Goal: Transaction & Acquisition: Purchase product/service

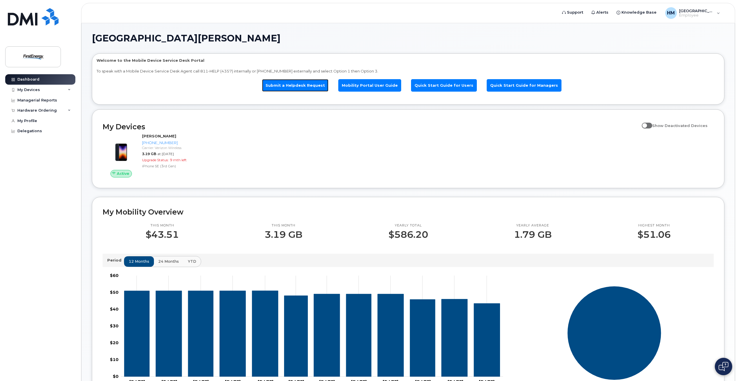
click at [296, 87] on link "Submit a Helpdesk Request" at bounding box center [295, 85] width 66 height 12
click at [652, 122] on label "Show Deactivated Devices" at bounding box center [675, 125] width 66 height 11
click at [646, 122] on input "Show Deactivated Devices" at bounding box center [644, 122] width 5 height 5
checkbox input "true"
click at [686, 8] on div "HM Houston, Mandi Employee" at bounding box center [692, 13] width 63 height 12
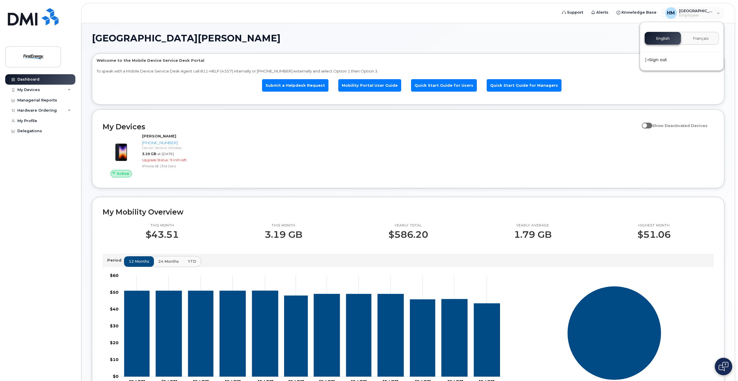
click at [553, 66] on div "Welcome to the Mobile Device Service Desk Portal To speak with a Mobile Device …" at bounding box center [407, 80] width 623 height 45
click at [56, 112] on div "Hardware Ordering" at bounding box center [40, 110] width 70 height 10
click at [36, 120] on div "New Order" at bounding box center [31, 121] width 22 height 5
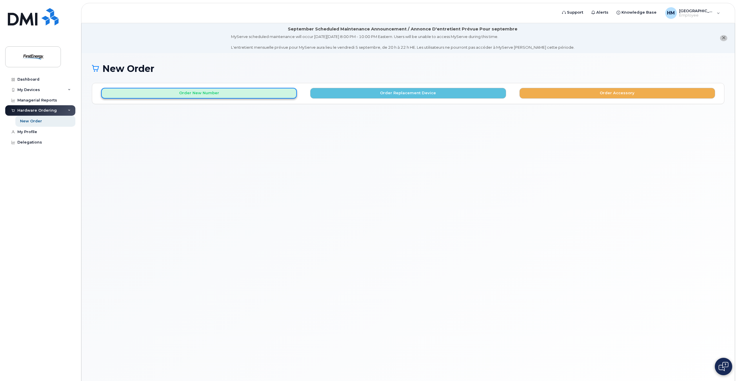
click at [239, 93] on button "Order New Number" at bounding box center [199, 93] width 196 height 11
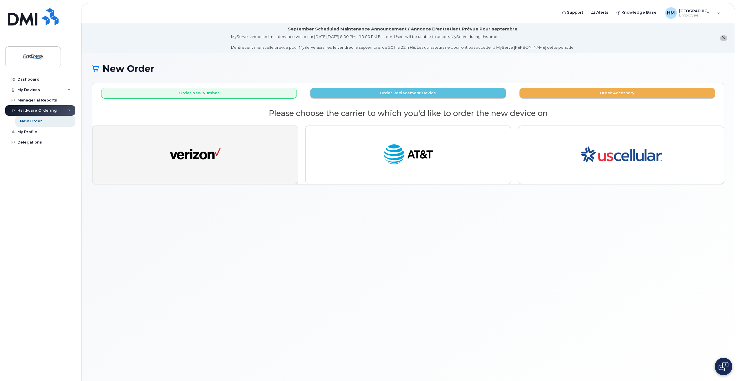
click at [274, 138] on button "button" at bounding box center [195, 154] width 206 height 59
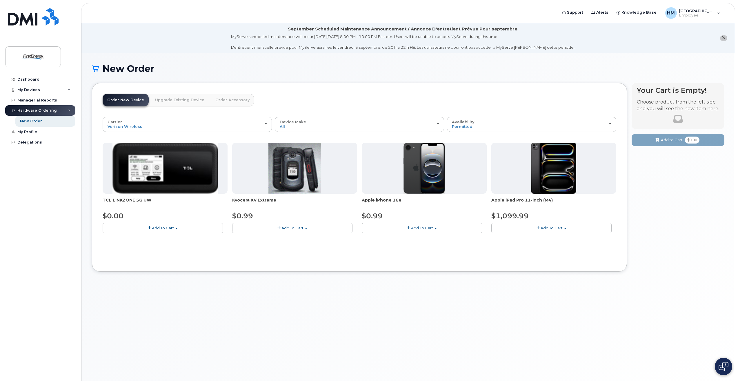
click at [164, 99] on link "Upgrade Existing Device" at bounding box center [179, 100] width 59 height 13
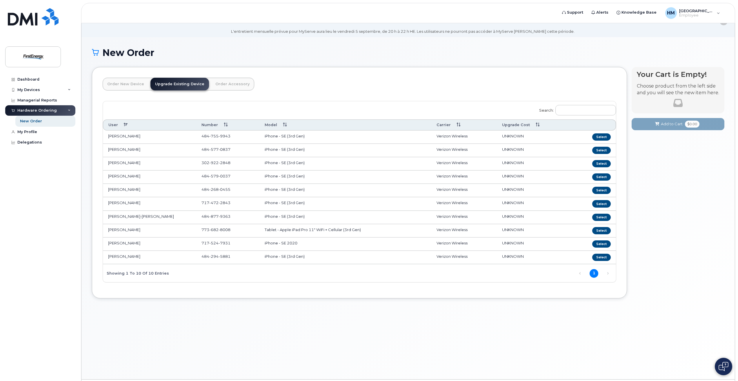
scroll to position [29, 0]
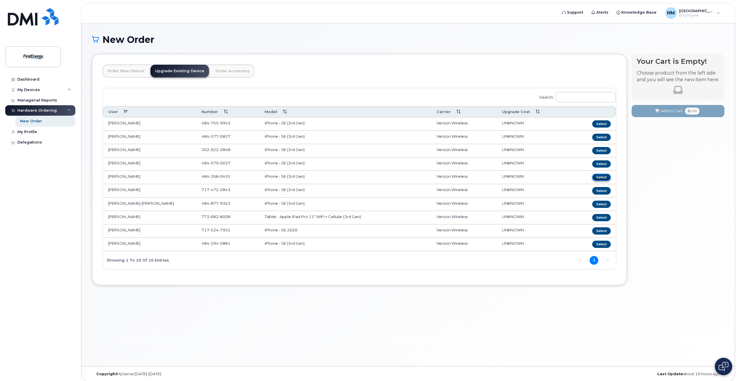
click at [596, 177] on button "Select" at bounding box center [601, 177] width 19 height 7
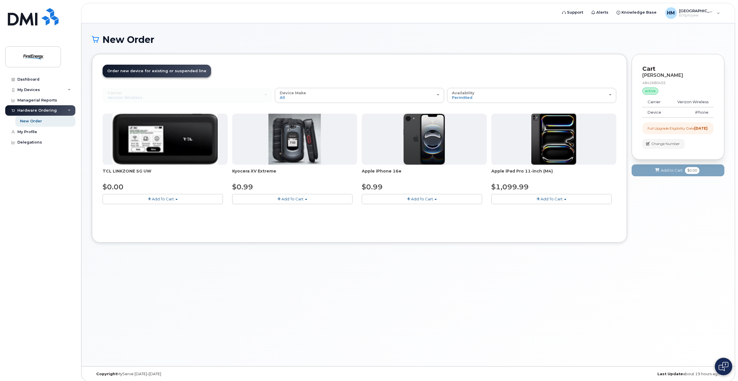
click at [403, 159] on div at bounding box center [424, 139] width 125 height 51
click at [398, 199] on button "Add To Cart" at bounding box center [422, 199] width 120 height 10
click at [399, 212] on link "$0.99 - 2 Year Upgrade" at bounding box center [391, 209] width 56 height 7
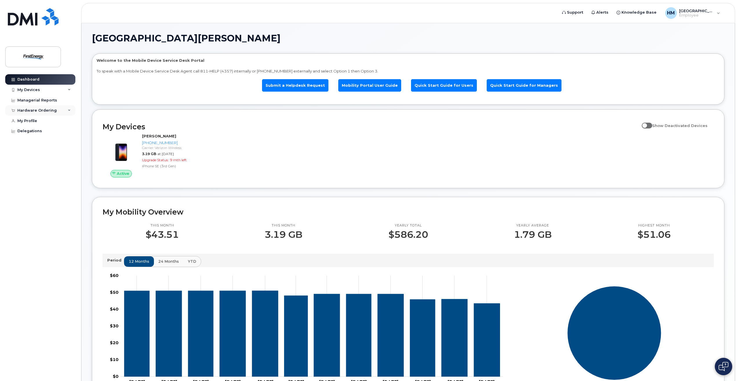
click at [30, 110] on div "Hardware Ordering" at bounding box center [36, 110] width 39 height 5
click at [38, 119] on div "New Order" at bounding box center [31, 121] width 22 height 5
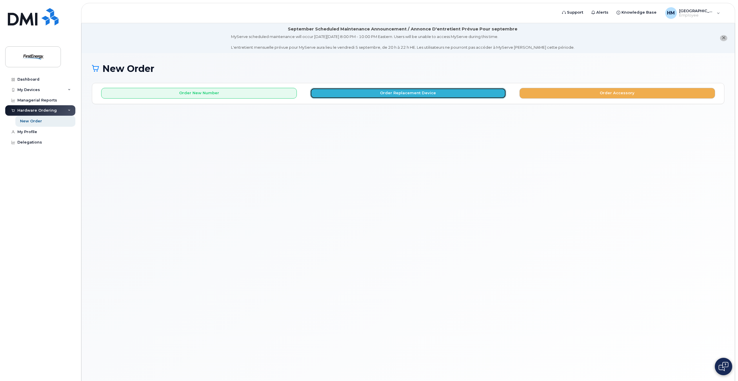
click at [334, 93] on button "Order Replacement Device" at bounding box center [408, 93] width 196 height 11
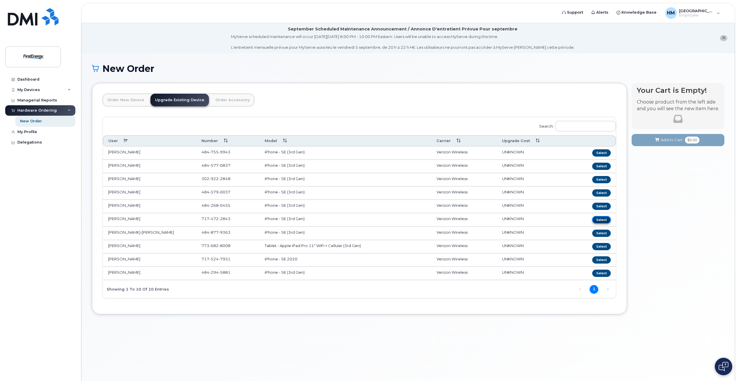
click at [608, 218] on button "Select" at bounding box center [601, 219] width 19 height 7
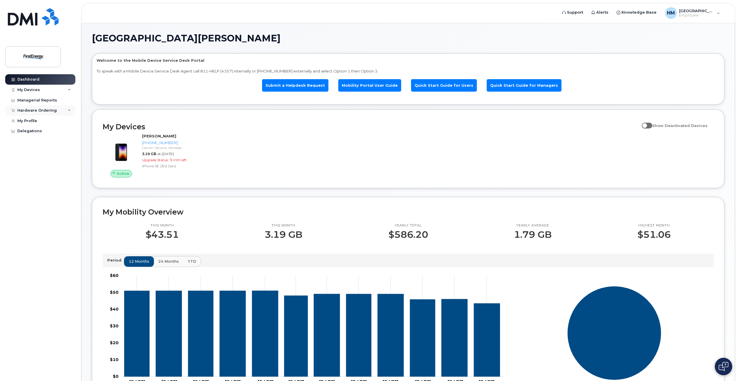
click at [45, 112] on div "Hardware Ordering" at bounding box center [36, 110] width 39 height 5
click at [45, 121] on link "New Order" at bounding box center [45, 121] width 60 height 11
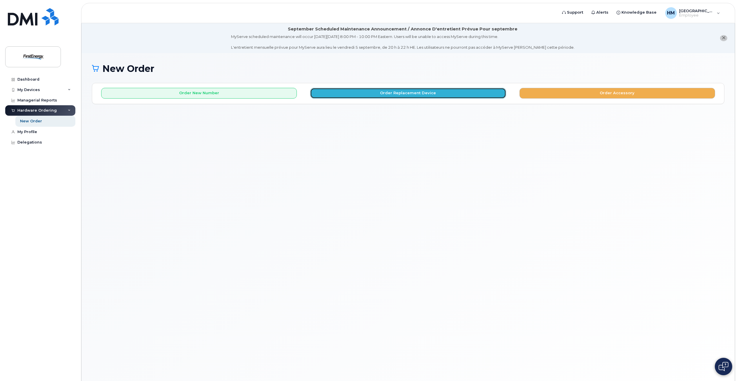
click at [413, 94] on button "Order Replacement Device" at bounding box center [408, 93] width 196 height 11
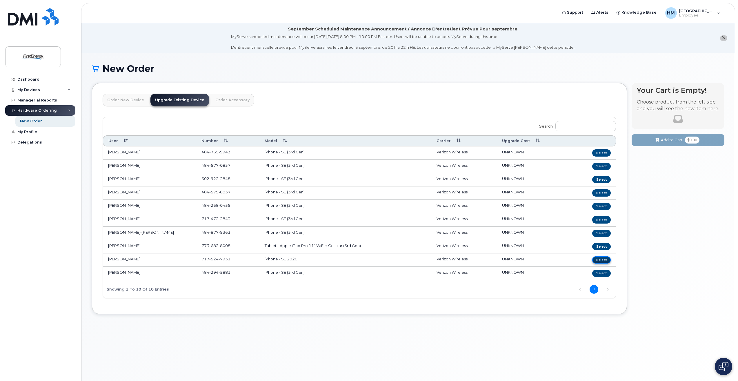
click at [599, 259] on button "Select" at bounding box center [601, 259] width 19 height 7
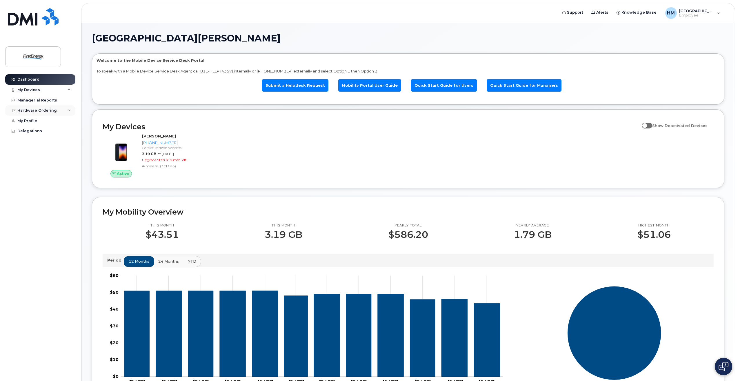
click at [41, 111] on div "Hardware Ordering" at bounding box center [36, 110] width 39 height 5
click at [39, 122] on div "New Order" at bounding box center [31, 121] width 22 height 5
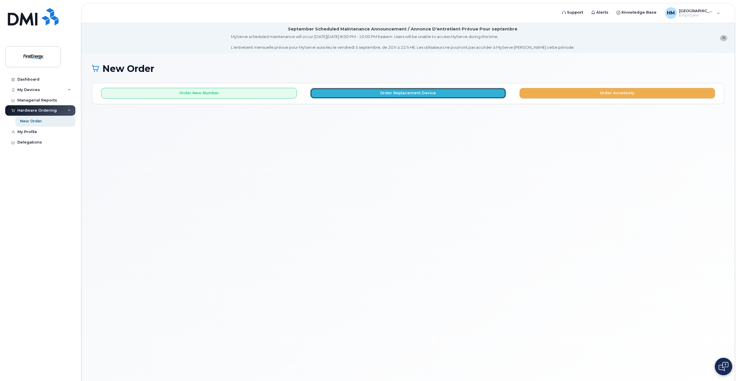
click at [376, 95] on button "Order Replacement Device" at bounding box center [408, 93] width 196 height 11
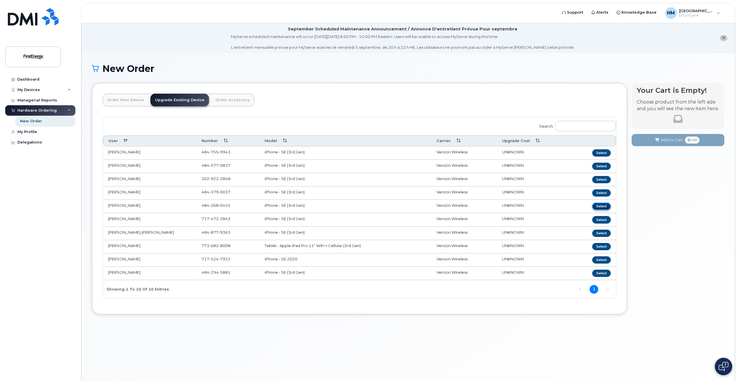
click at [600, 206] on button "Select" at bounding box center [601, 206] width 19 height 7
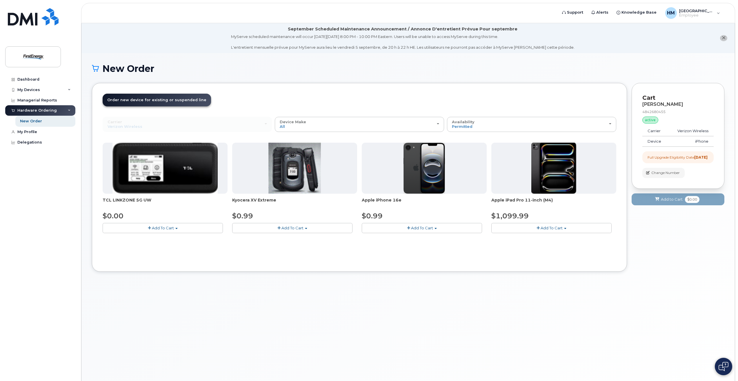
click at [404, 228] on button "Add To Cart" at bounding box center [422, 228] width 120 height 10
click at [395, 242] on ul "$0.99 - 2 Year Upgrade" at bounding box center [391, 239] width 59 height 10
click at [406, 229] on button "Add To Cart" at bounding box center [422, 228] width 120 height 10
click at [398, 242] on link "$0.99 - 2 Year Upgrade" at bounding box center [391, 238] width 56 height 7
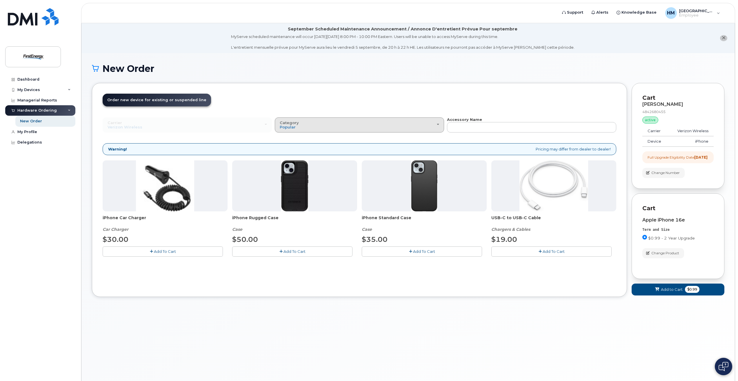
click at [301, 122] on div "Category Popular" at bounding box center [359, 125] width 159 height 9
click at [286, 141] on label "All" at bounding box center [282, 137] width 12 height 7
click at [0, 0] on input "All" at bounding box center [0, 0] width 0 height 0
click at [300, 123] on div "Category Popular" at bounding box center [359, 125] width 159 height 9
drag, startPoint x: 296, startPoint y: 106, endPoint x: 296, endPoint y: 115, distance: 9.3
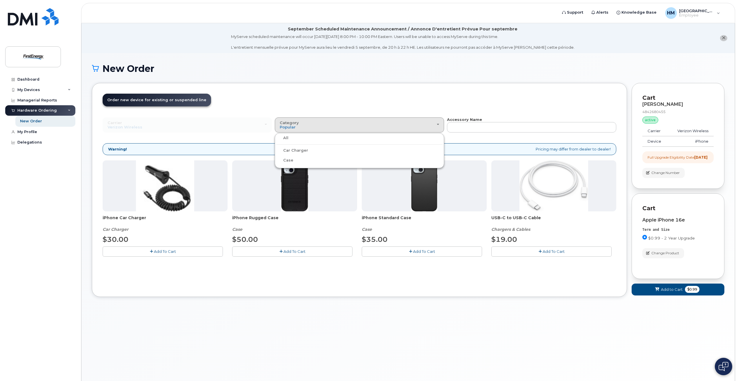
click at [296, 106] on header "Order New Device Upgrade Existing Device Order Accessory Order new device and n…" at bounding box center [359, 105] width 513 height 23
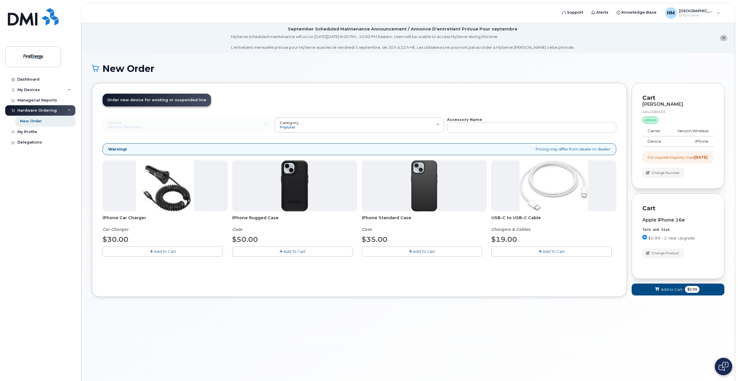
click at [531, 218] on span "USB-C to USB-C Cable" at bounding box center [553, 221] width 125 height 12
click at [540, 190] on img at bounding box center [553, 185] width 69 height 51
click at [301, 254] on span "Add To Cart" at bounding box center [294, 251] width 22 height 5
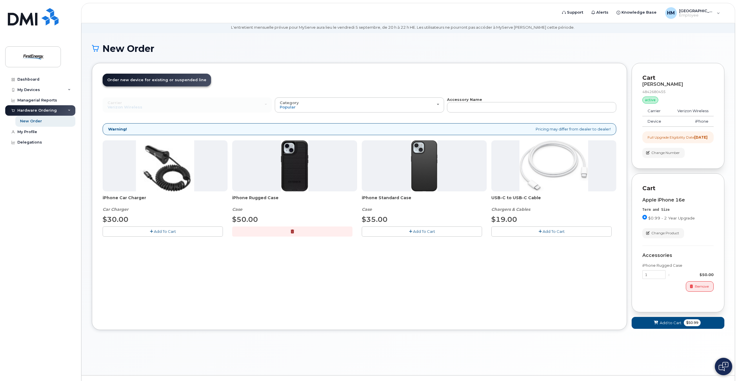
scroll to position [29, 0]
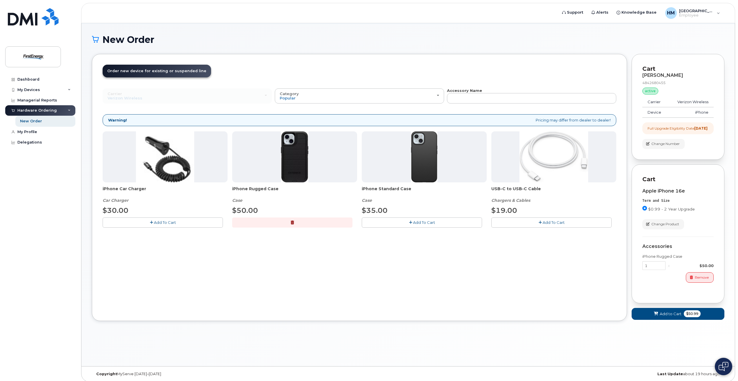
click at [670, 268] on div "x" at bounding box center [668, 266] width 7 height 6
click at [693, 280] on span "button" at bounding box center [690, 277] width 5 height 5
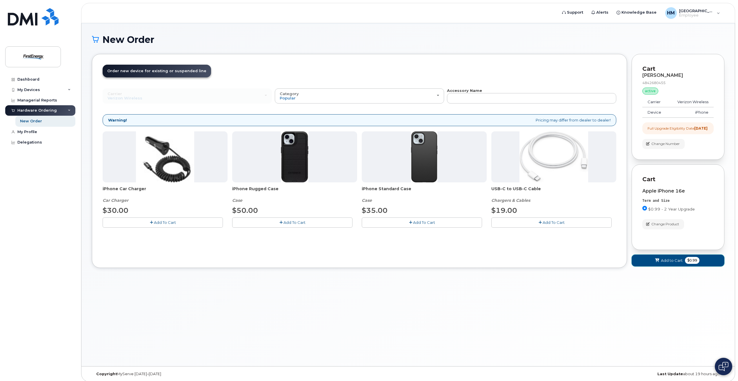
click at [679, 263] on span "Add to Cart" at bounding box center [672, 261] width 22 height 6
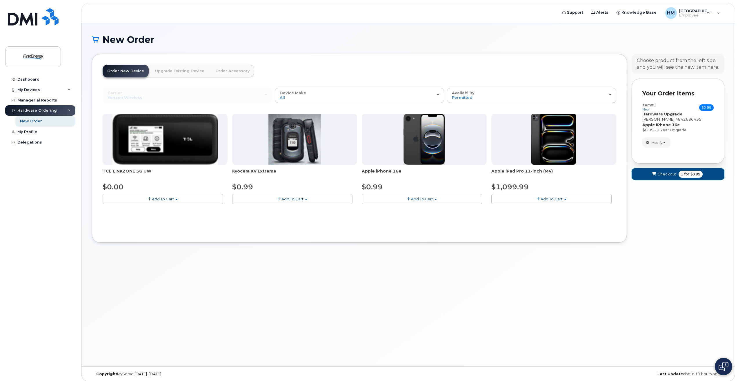
click at [690, 175] on span "$0.99" at bounding box center [695, 174] width 10 height 5
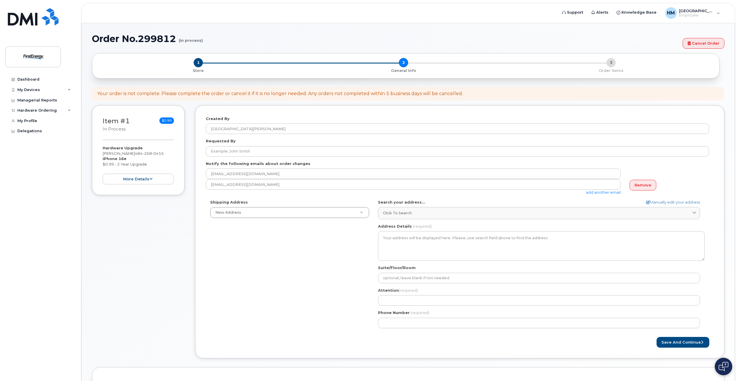
select select
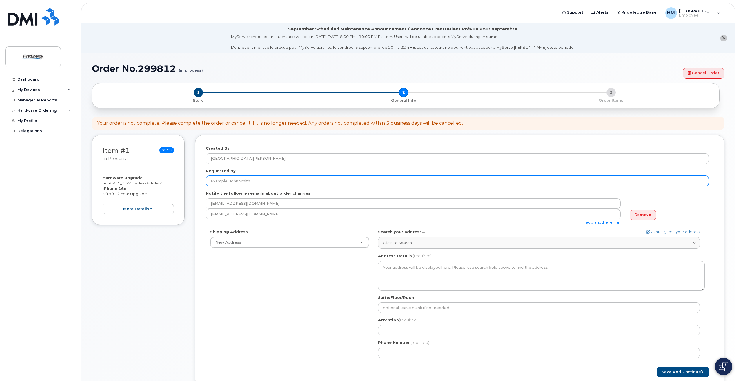
click at [242, 185] on input "Requested By" at bounding box center [457, 181] width 503 height 10
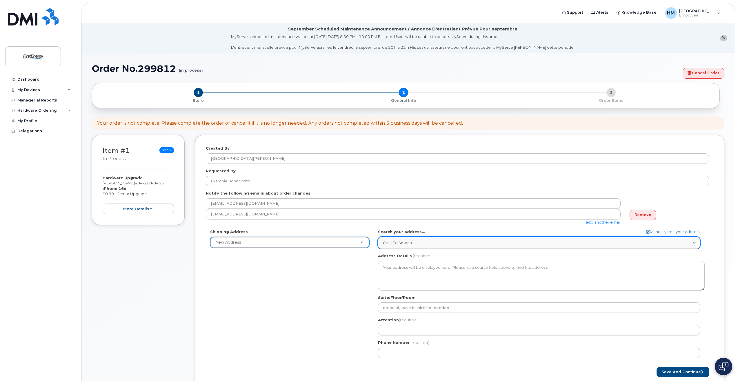
click at [400, 245] on span "Click to search" at bounding box center [397, 243] width 29 height 6
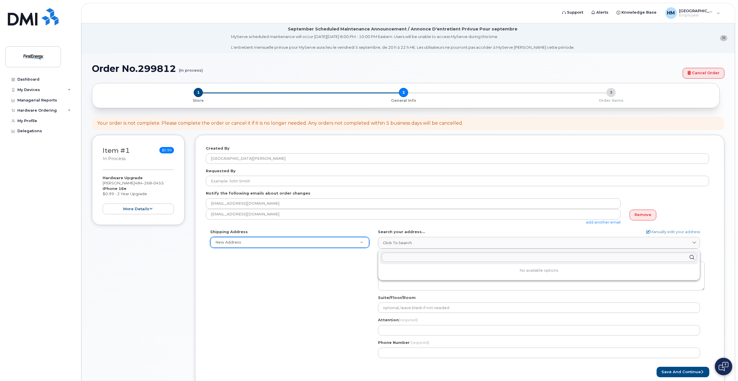
click at [337, 260] on div "Shipping Address New Address New Address AB Search your address... Manually edi…" at bounding box center [457, 295] width 503 height 133
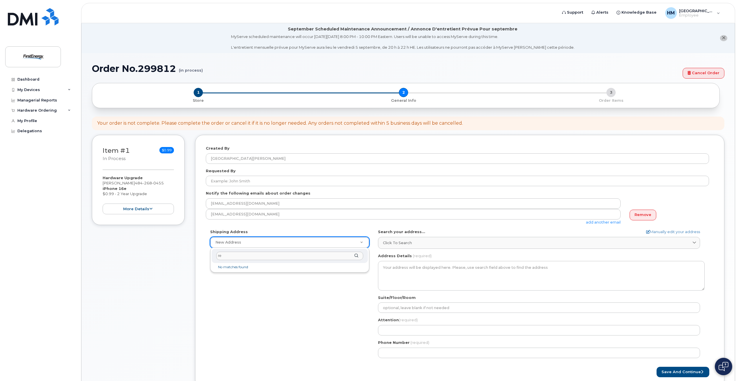
type input "r"
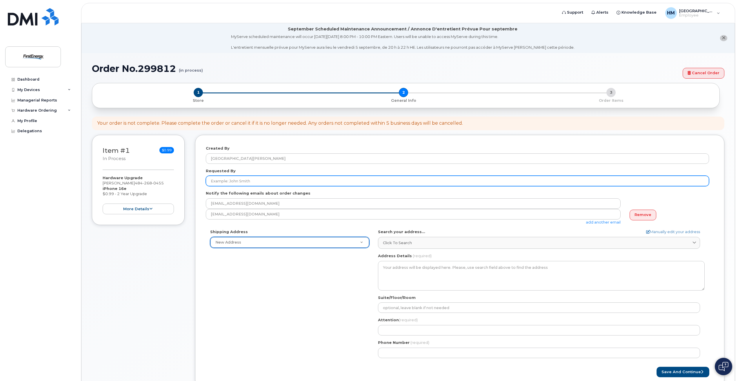
click at [246, 181] on input "Requested By" at bounding box center [457, 181] width 503 height 10
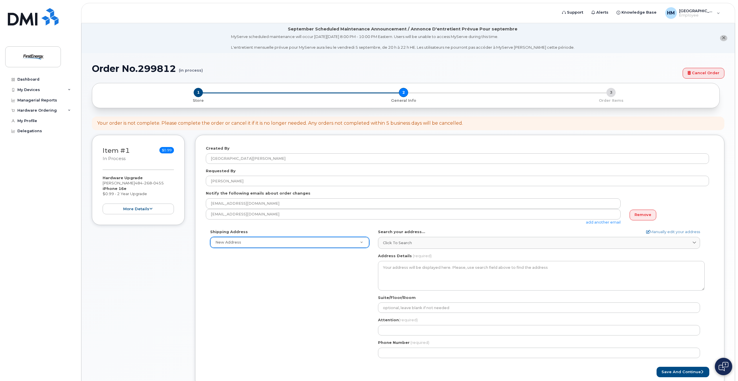
click at [200, 160] on div "Created By Houston, Mandi Requested By Juan Delgado Notify the following emails…" at bounding box center [459, 261] width 529 height 253
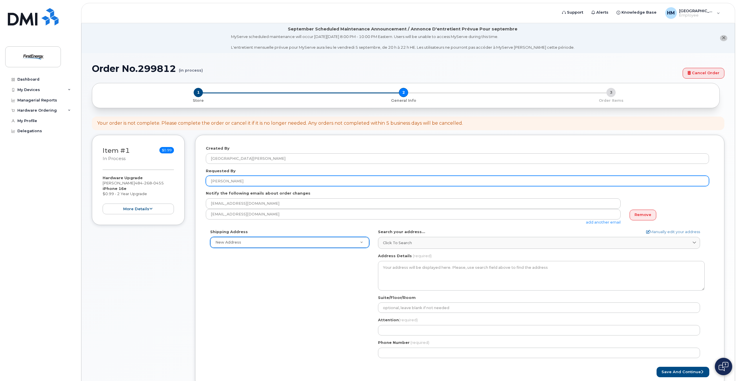
drag, startPoint x: 266, startPoint y: 183, endPoint x: 184, endPoint y: 181, distance: 82.6
click at [184, 181] on div "Item #1 in process $0.99 Hardware Upgrade Amanda Houston 484 268 0455 iPhone 16…" at bounding box center [408, 266] width 632 height 262
paste input "[GEOGRAPHIC_DATA][PERSON_NAME]"
type input "[GEOGRAPHIC_DATA][PERSON_NAME]"
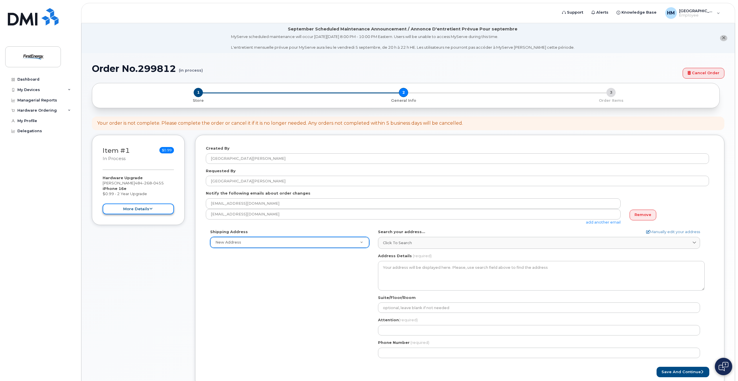
click at [143, 209] on button "more details" at bounding box center [138, 208] width 71 height 11
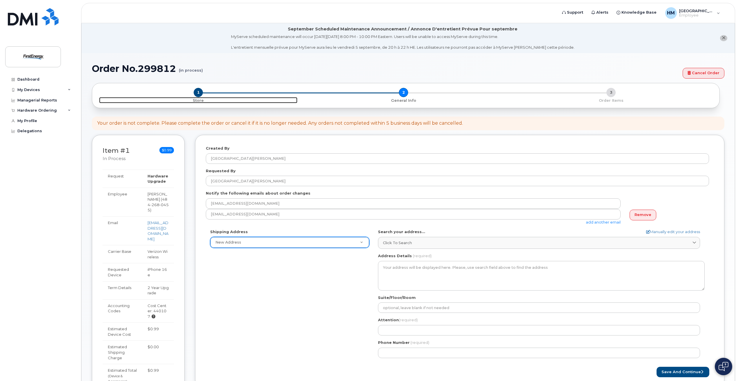
click at [196, 102] on p "Store" at bounding box center [198, 100] width 198 height 5
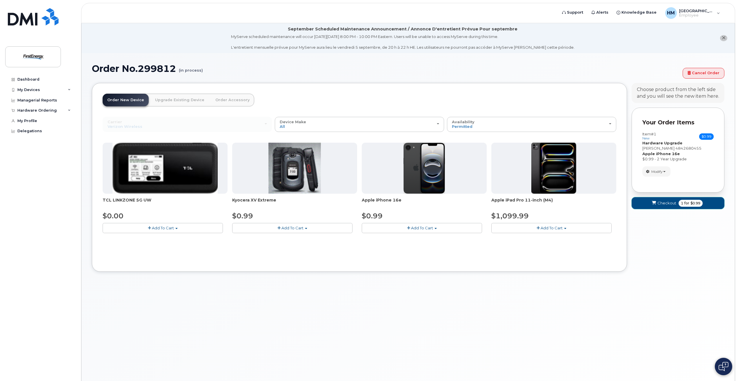
click at [701, 205] on span "1 for $0.99" at bounding box center [690, 203] width 24 height 7
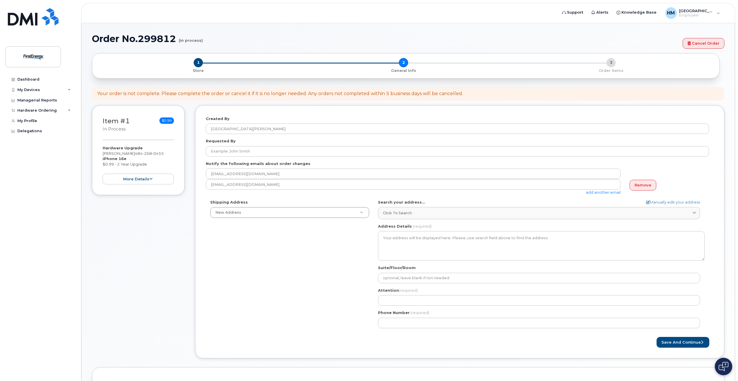
select select
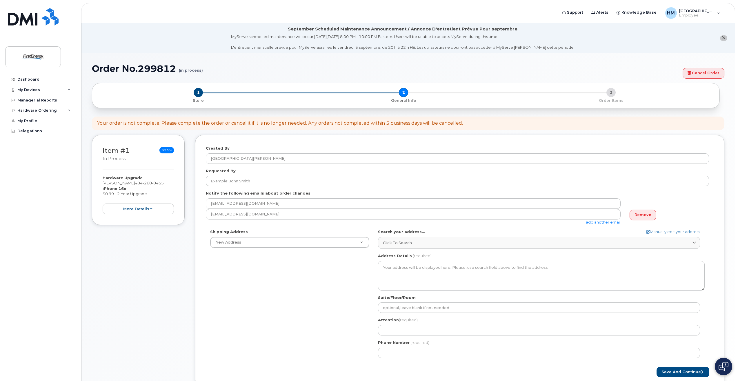
click at [257, 152] on div "Created By Houston, Mandi" at bounding box center [460, 154] width 508 height 18
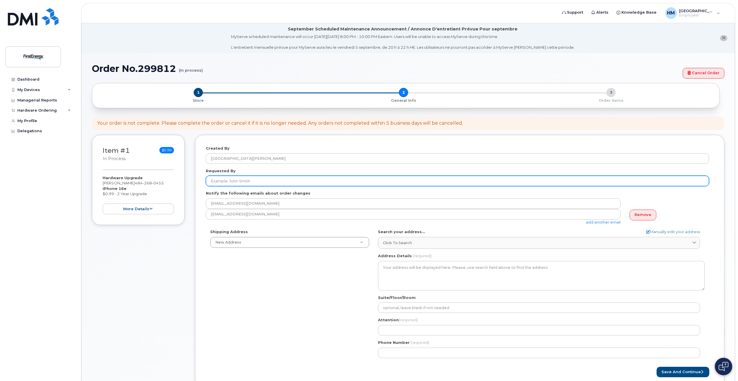
click at [258, 180] on input "Requested By" at bounding box center [457, 181] width 503 height 10
type input "Delgado"
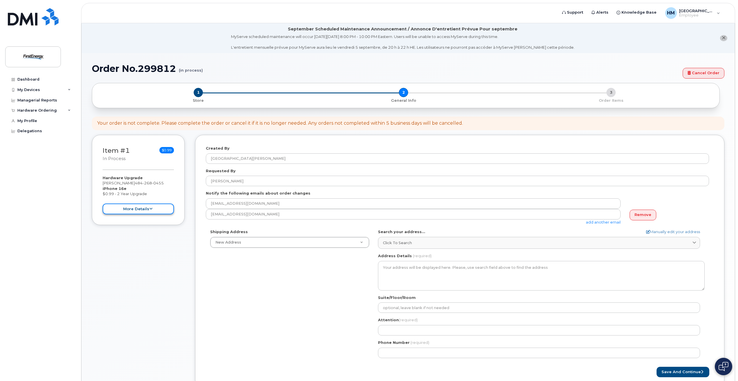
click at [125, 210] on button "more details" at bounding box center [138, 208] width 71 height 11
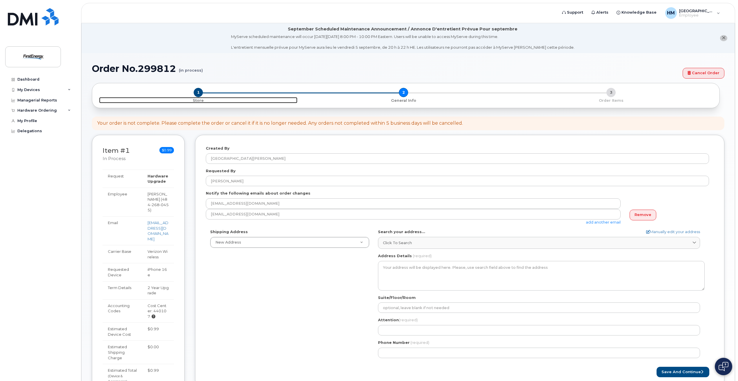
click at [197, 95] on span "1" at bounding box center [198, 92] width 9 height 9
